Goal: Find specific page/section: Find specific page/section

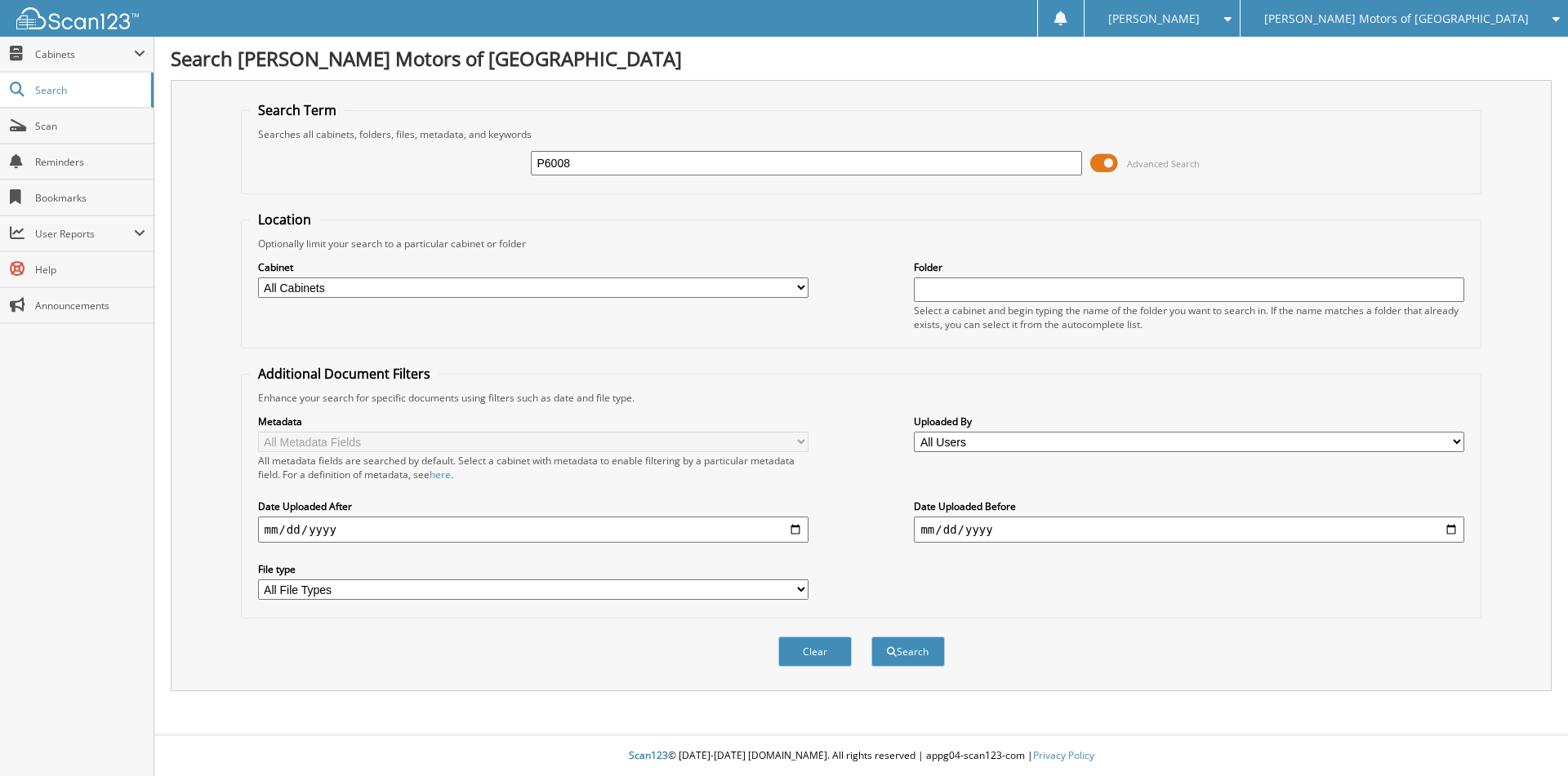
type input "P6008"
click at [871, 637] on button "Search" at bounding box center [907, 651] width 74 height 30
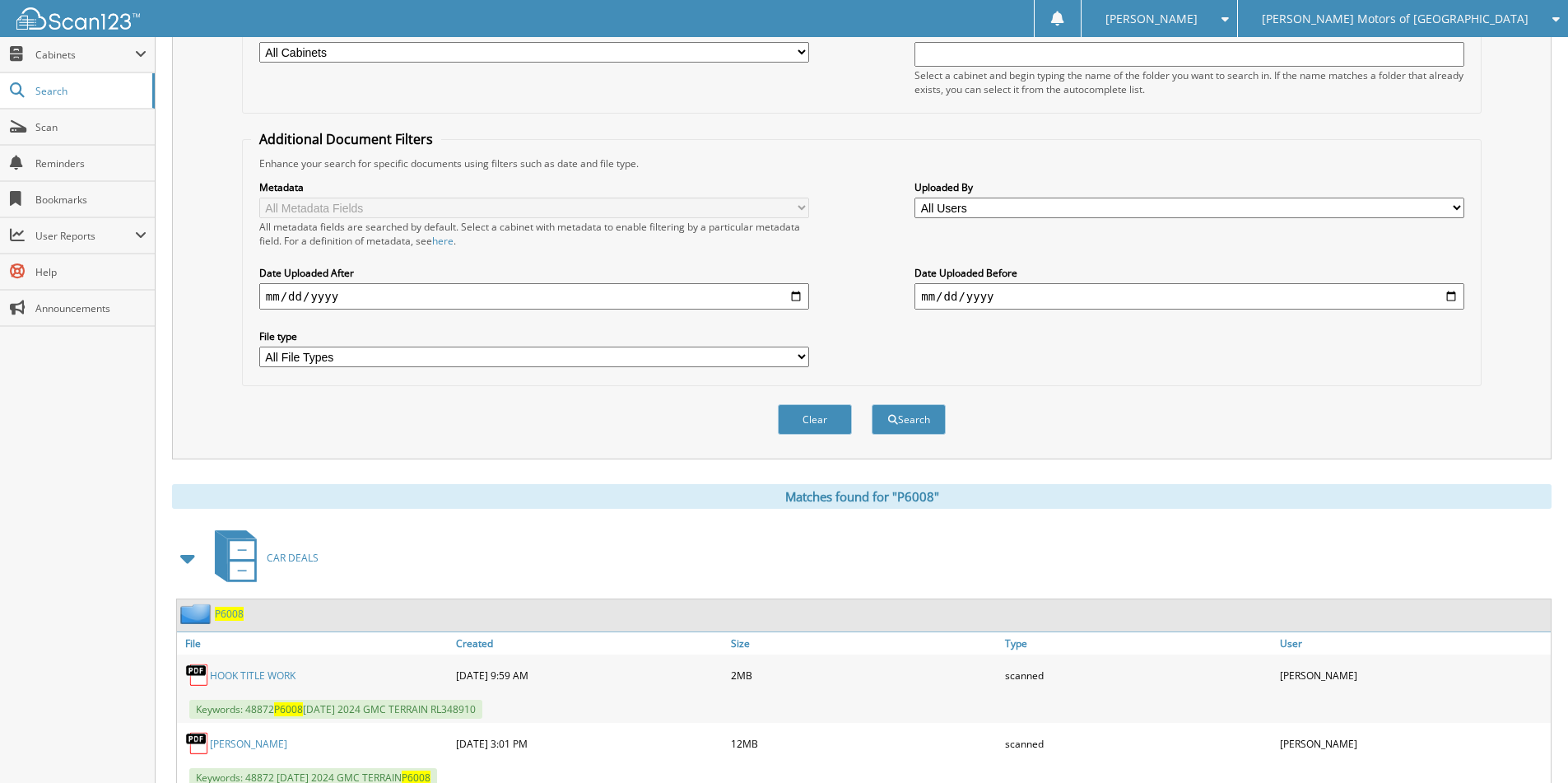
scroll to position [329, 0]
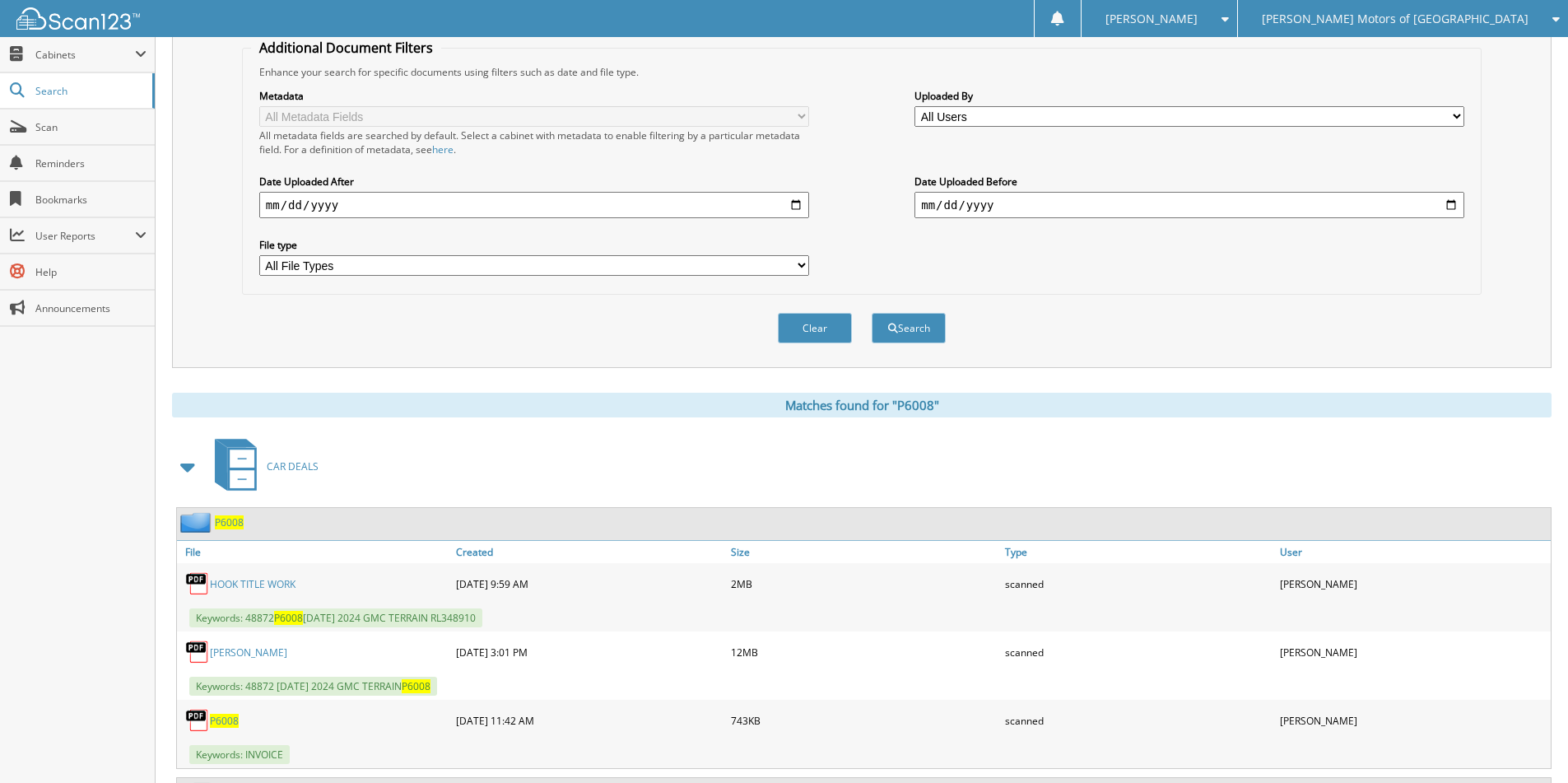
click at [230, 528] on span "P6008" at bounding box center [229, 522] width 28 height 14
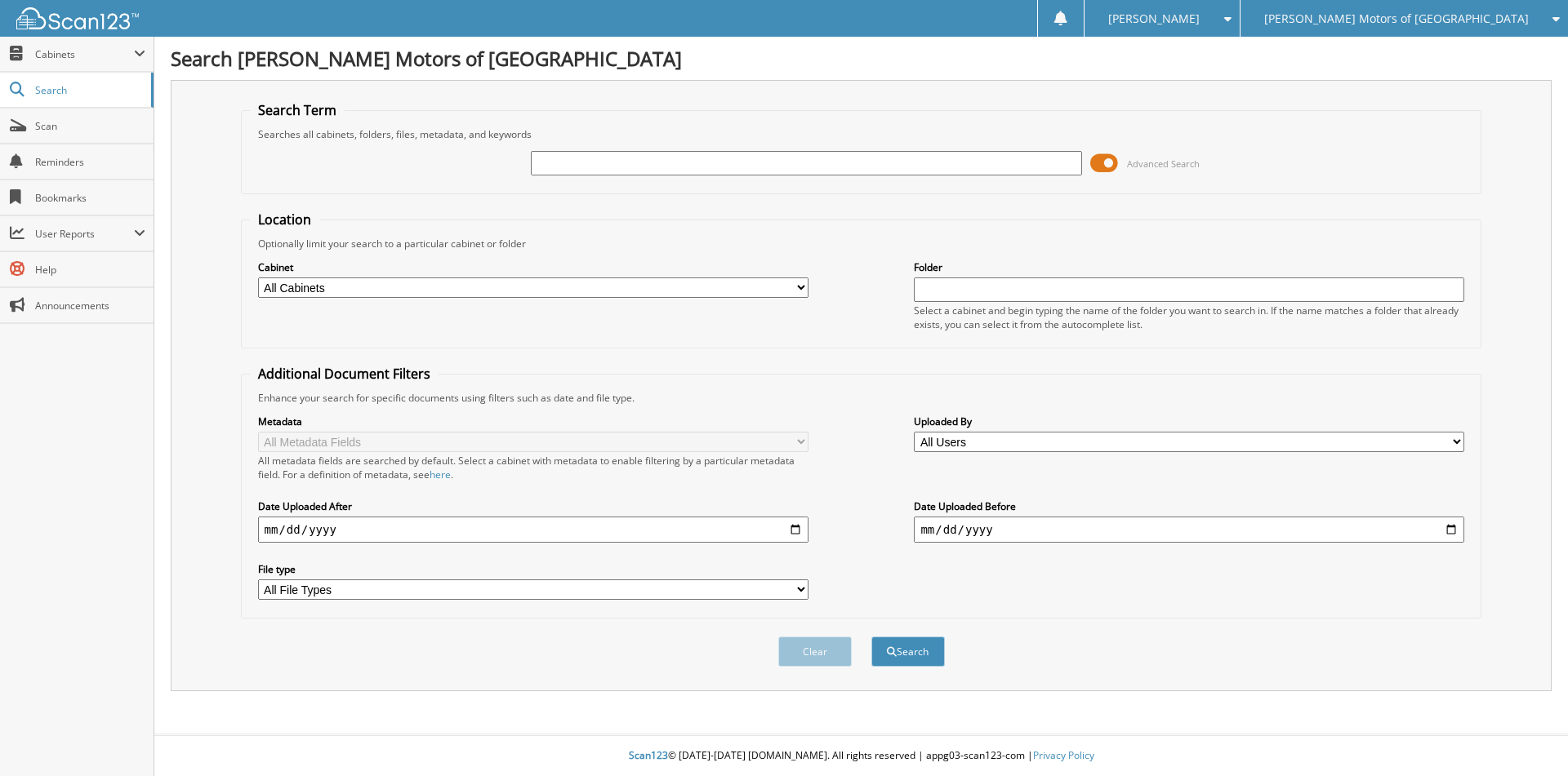
click at [606, 169] on input "text" at bounding box center [806, 163] width 550 height 25
type input "101981A"
click at [871, 637] on button "Search" at bounding box center [907, 651] width 74 height 30
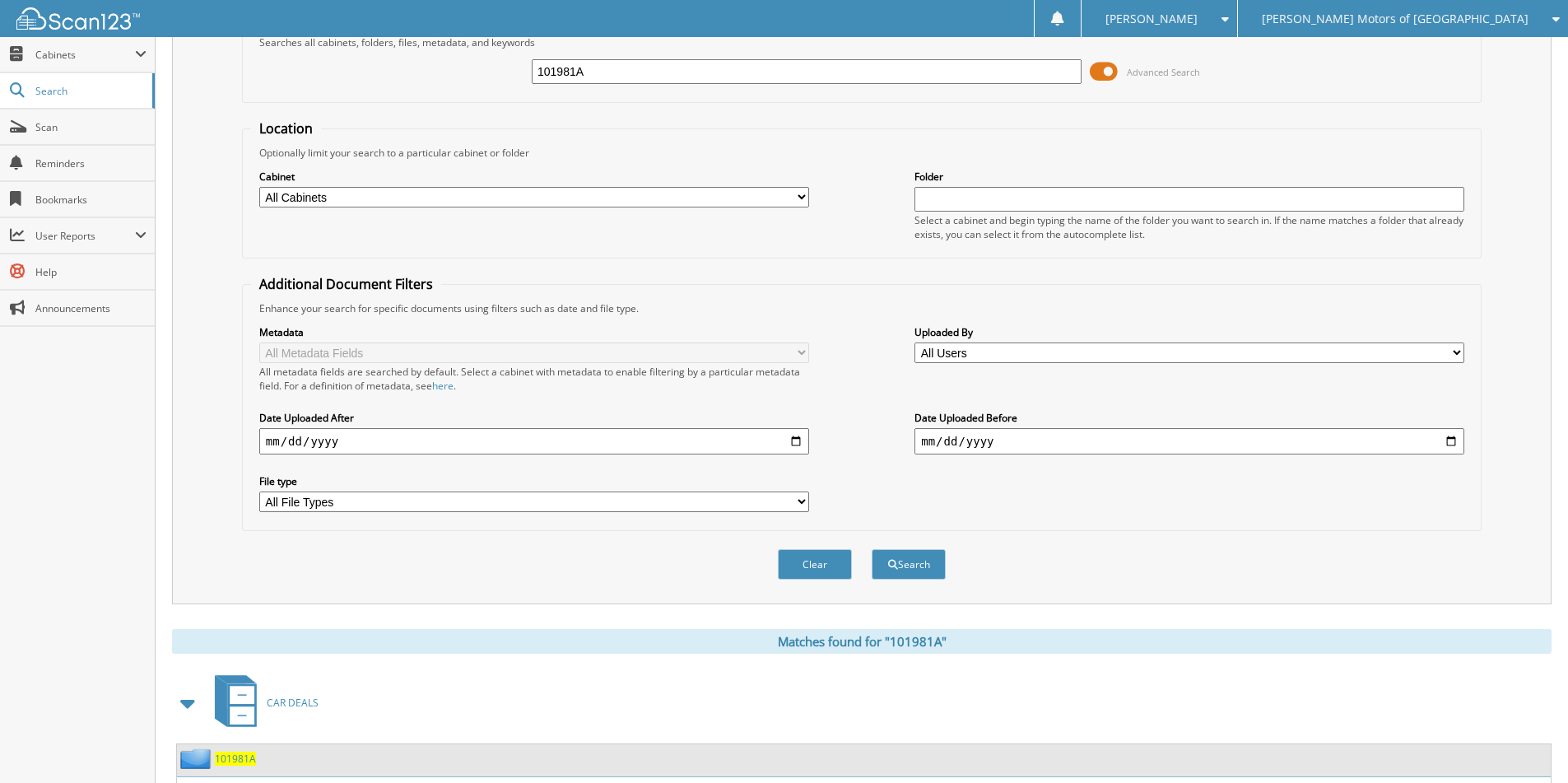
scroll to position [229, 0]
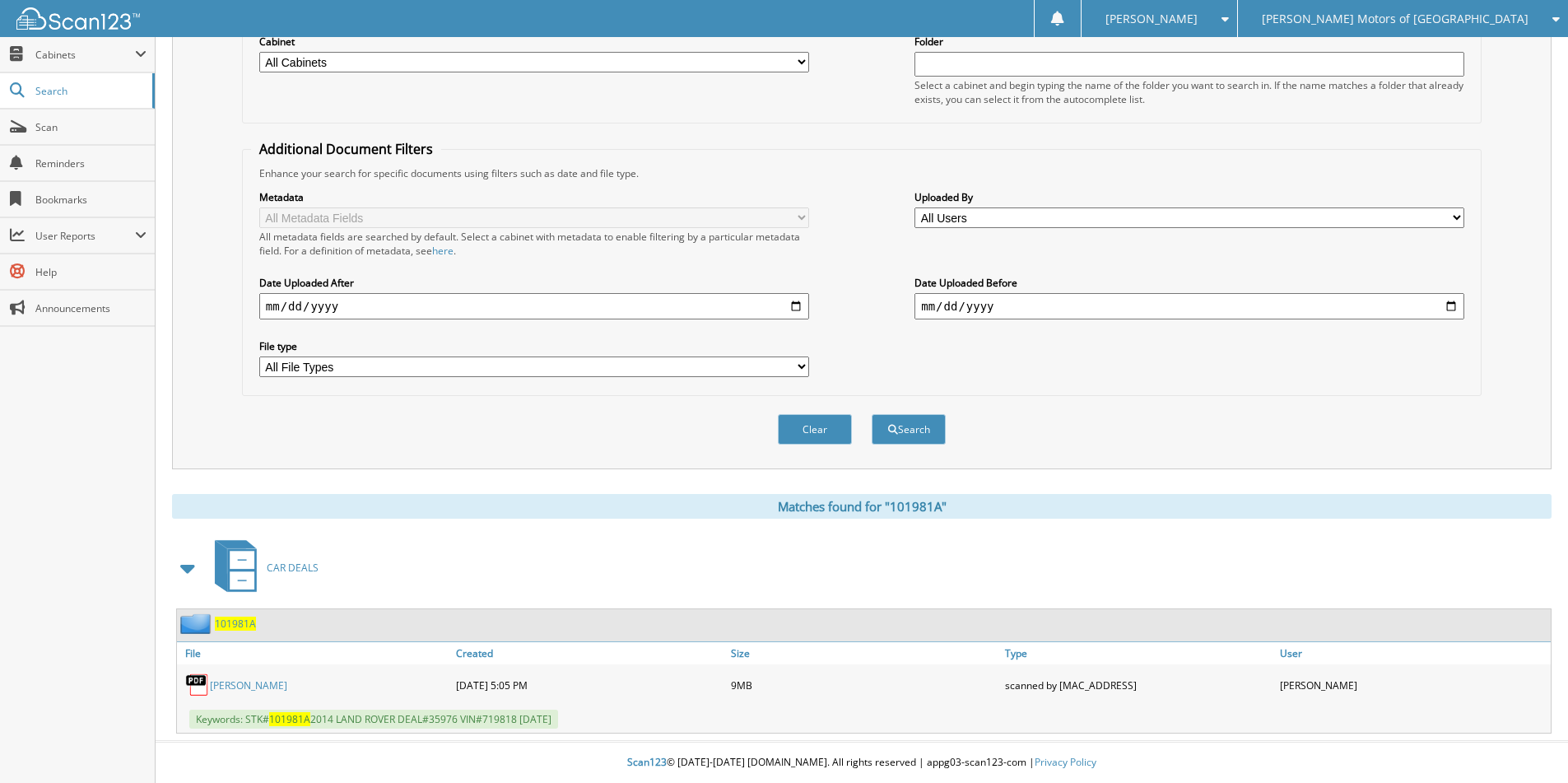
click at [221, 623] on span "101981A" at bounding box center [235, 623] width 41 height 14
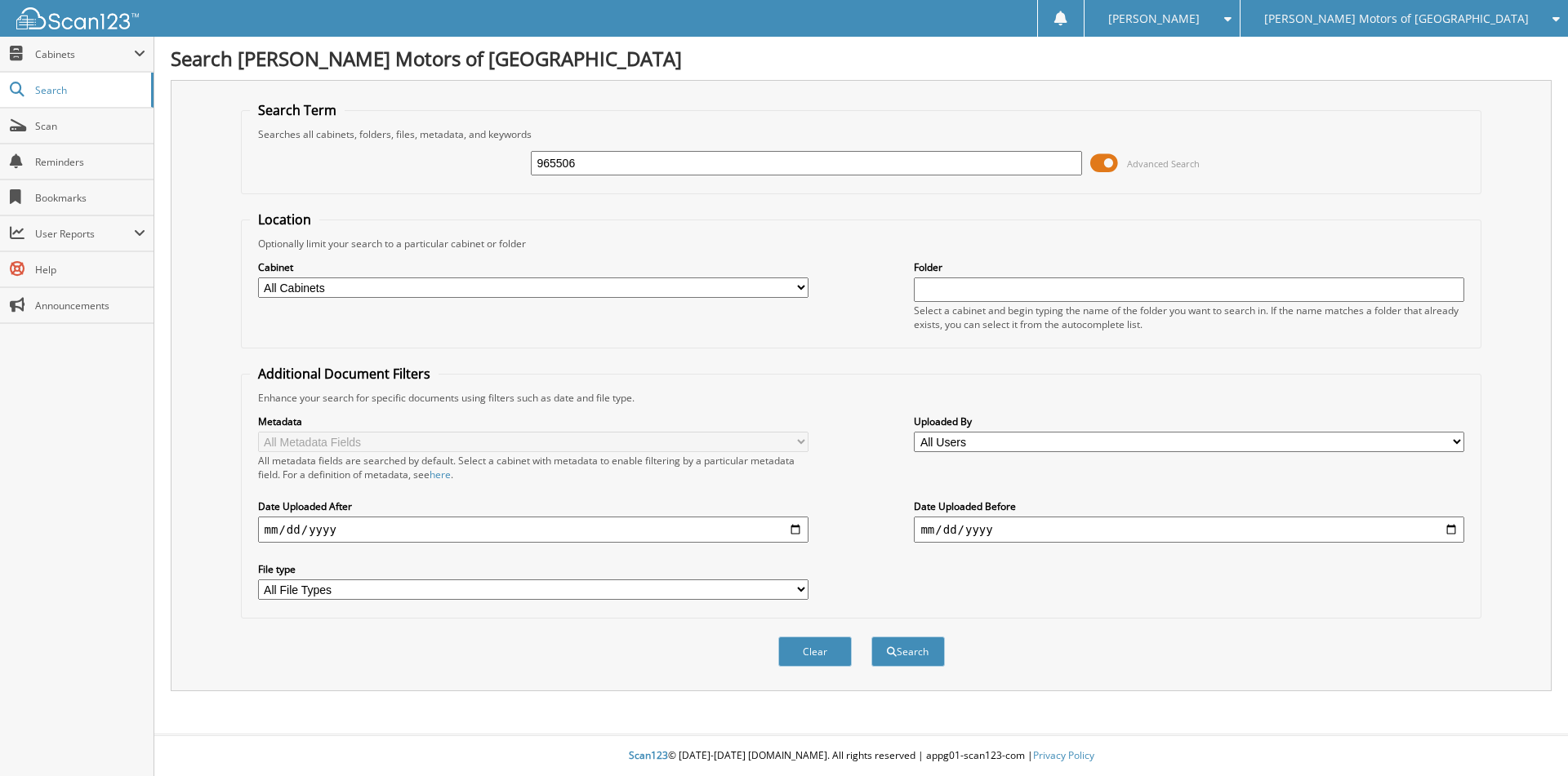
type input "965506"
click at [871, 637] on button "Search" at bounding box center [907, 651] width 74 height 30
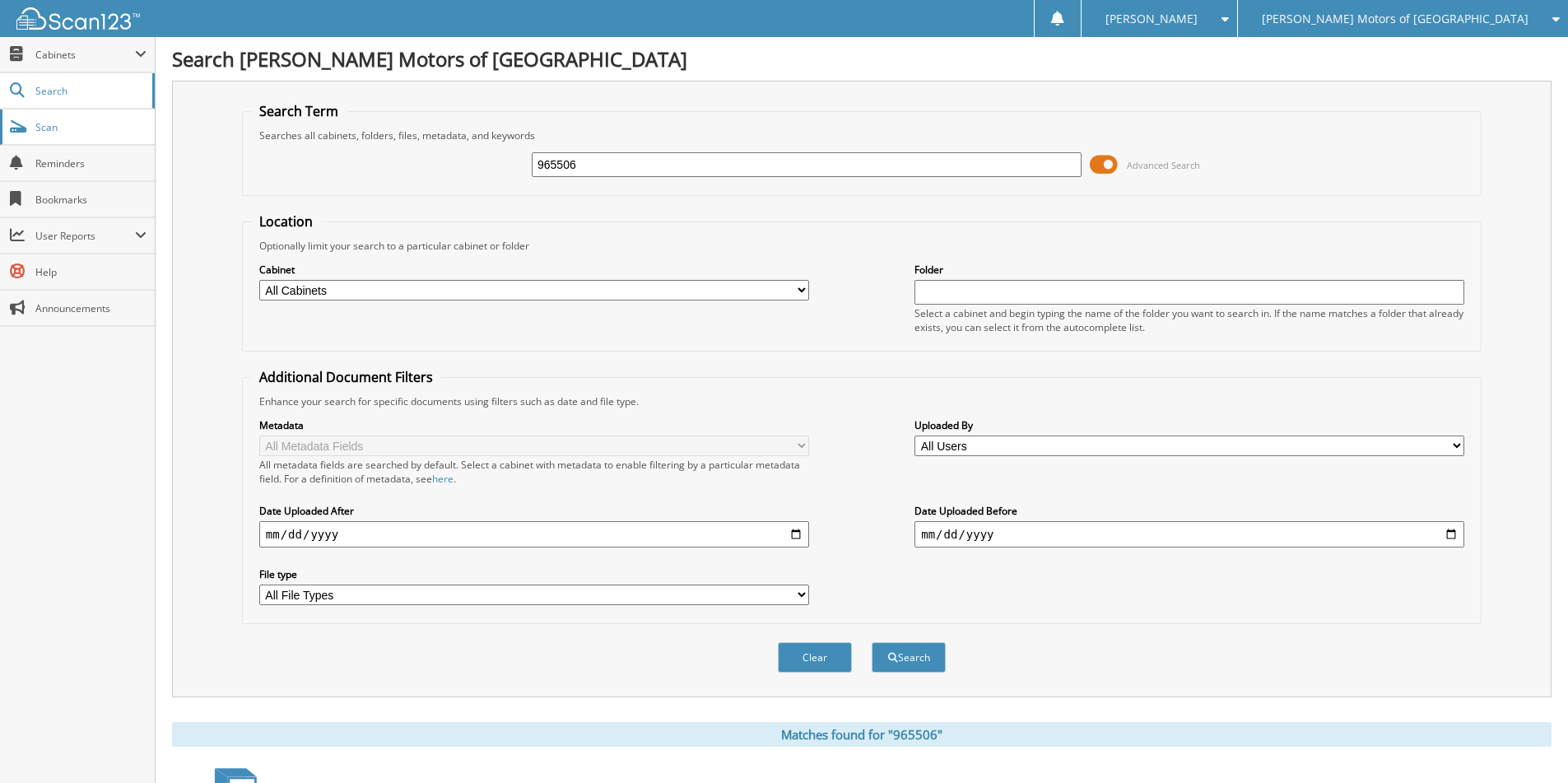
click at [51, 138] on link "Scan" at bounding box center [77, 127] width 154 height 36
